Goal: Navigation & Orientation: Find specific page/section

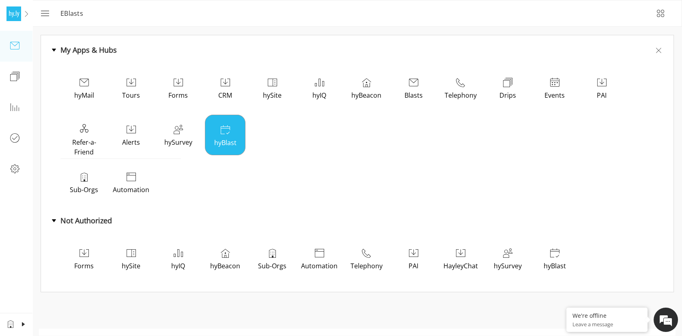
click at [219, 139] on p "hyBlast" at bounding box center [225, 143] width 37 height 10
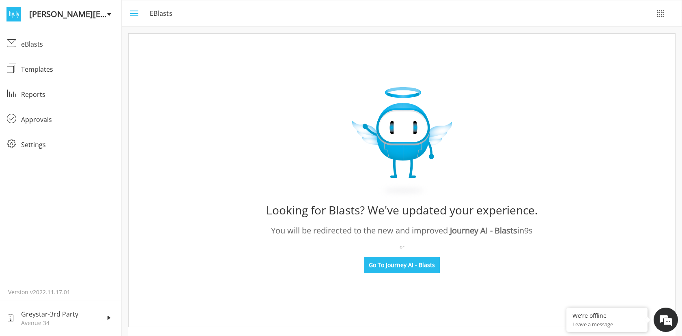
click at [131, 13] on icon "menu" at bounding box center [134, 14] width 10 height 10
click at [136, 17] on icon "menu" at bounding box center [134, 14] width 10 height 10
click at [35, 48] on div "eBlasts" at bounding box center [68, 44] width 94 height 10
click at [39, 73] on div "Templates" at bounding box center [68, 70] width 94 height 10
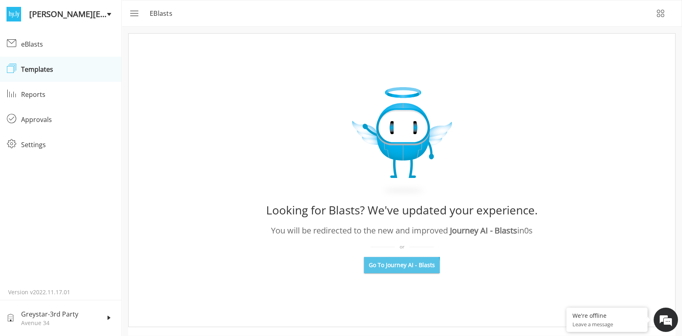
click at [394, 271] on button "Go To Journey AI - Blasts" at bounding box center [402, 265] width 76 height 16
